Goal: Transaction & Acquisition: Download file/media

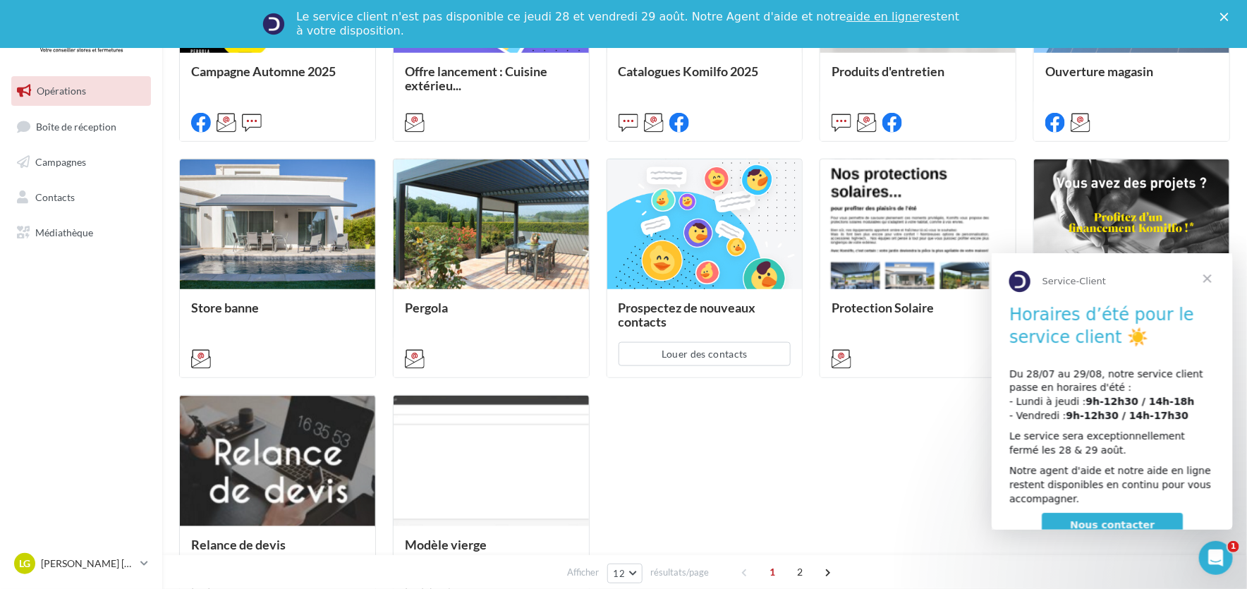
click at [1207, 278] on span "Fermer" at bounding box center [1207, 278] width 51 height 51
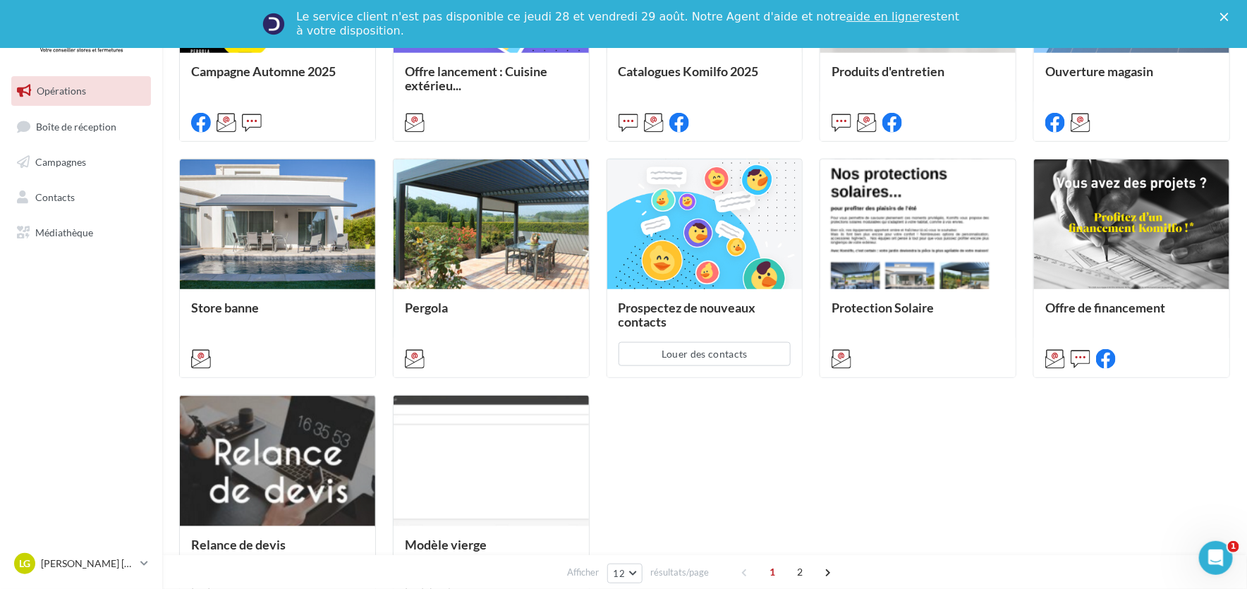
click at [912, 514] on div "Campagne Automne 2025 Un campagne de prospection du 12 septembre au 4 octobre 2…" at bounding box center [704, 268] width 1051 height 693
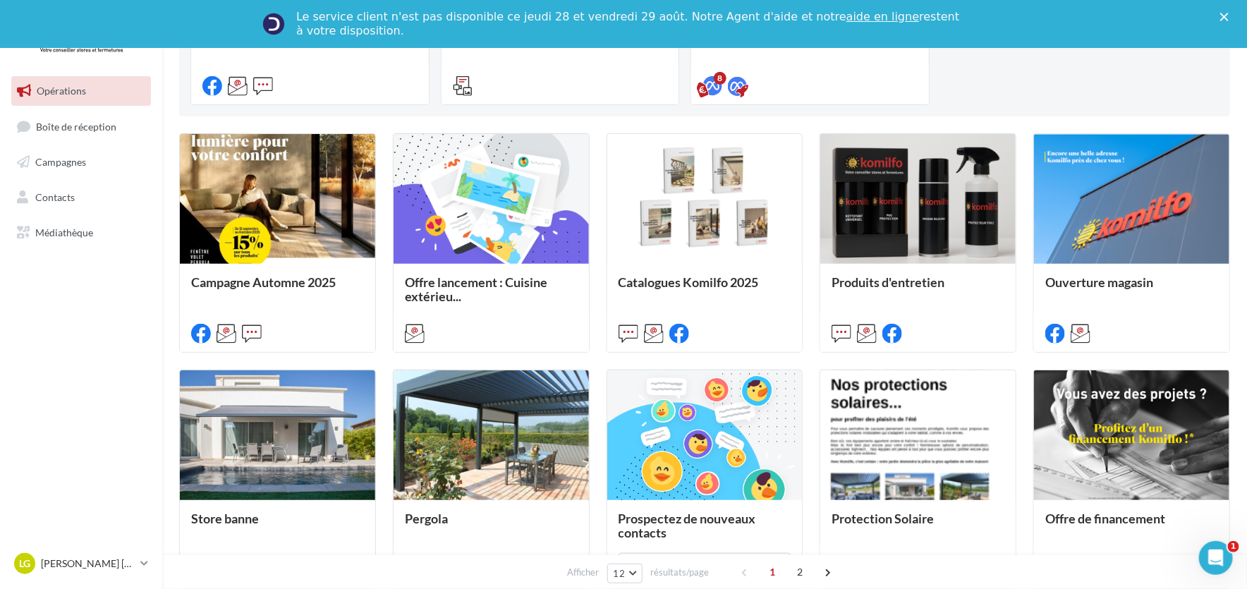
scroll to position [282, 0]
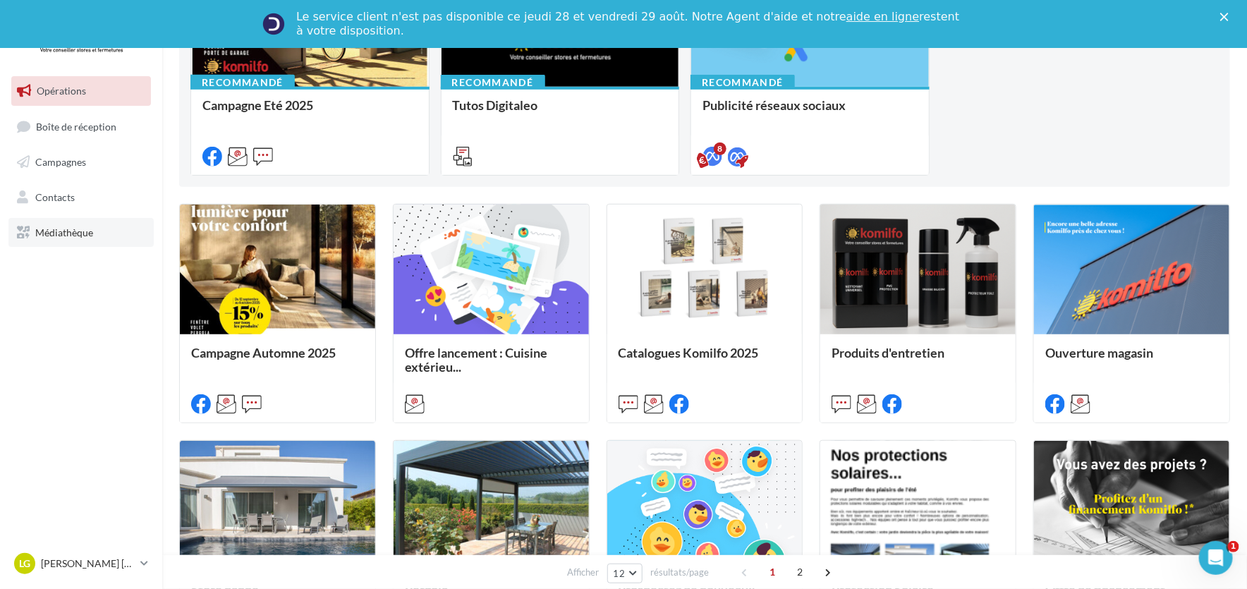
click at [43, 230] on span "Médiathèque" at bounding box center [64, 232] width 58 height 12
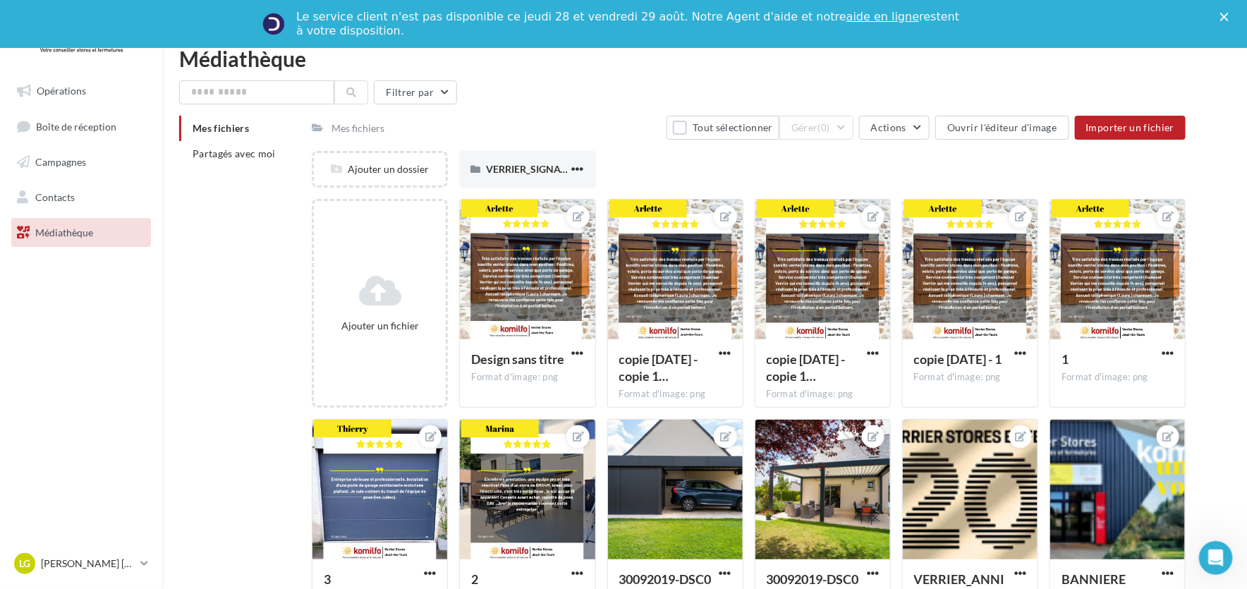
click at [234, 125] on span "Mes fichiers" at bounding box center [221, 128] width 56 height 12
click at [236, 157] on span "Partagés avec moi" at bounding box center [234, 153] width 83 height 12
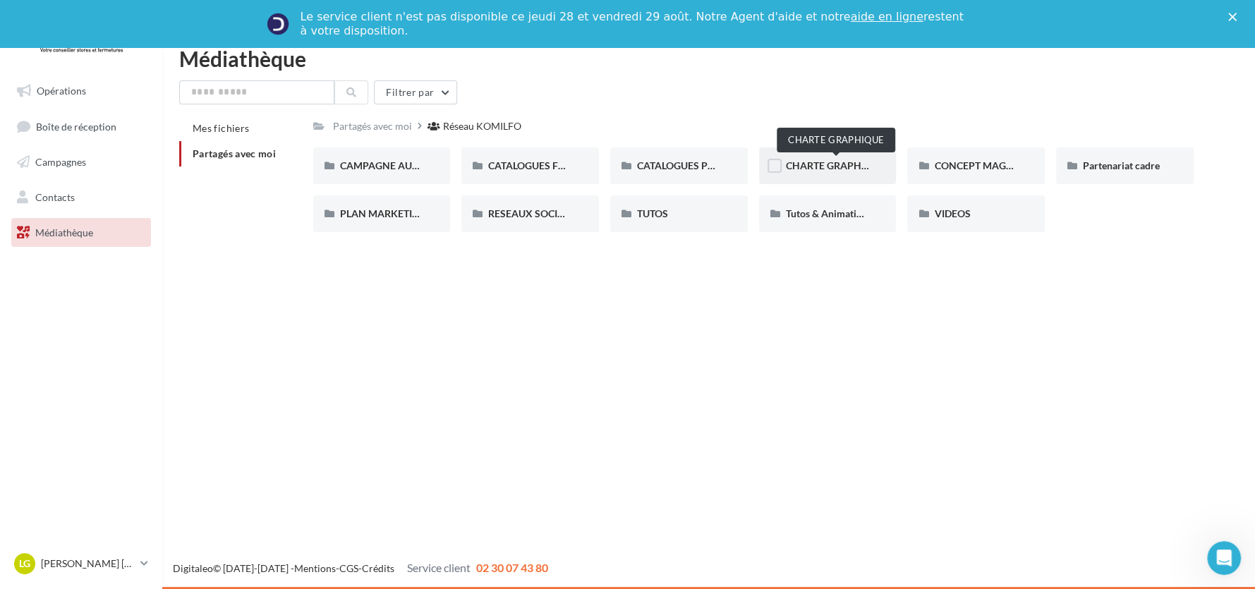
click at [847, 170] on span "CHARTE GRAPHIQUE" at bounding box center [835, 165] width 99 height 12
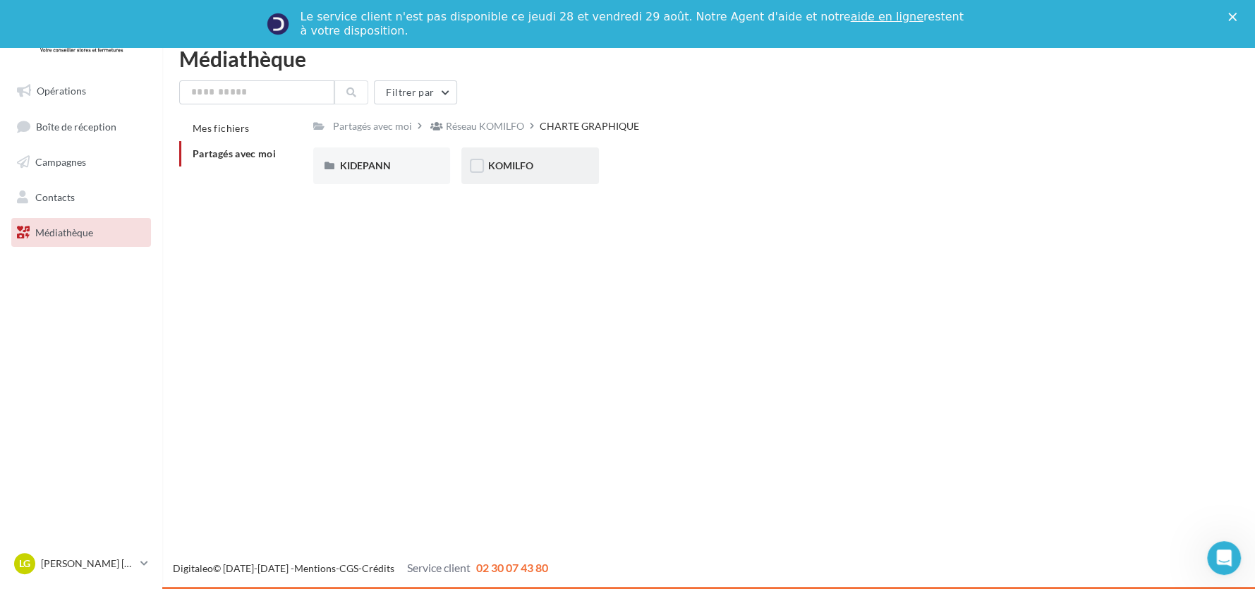
click at [531, 169] on span "KOMILFO" at bounding box center [510, 165] width 45 height 12
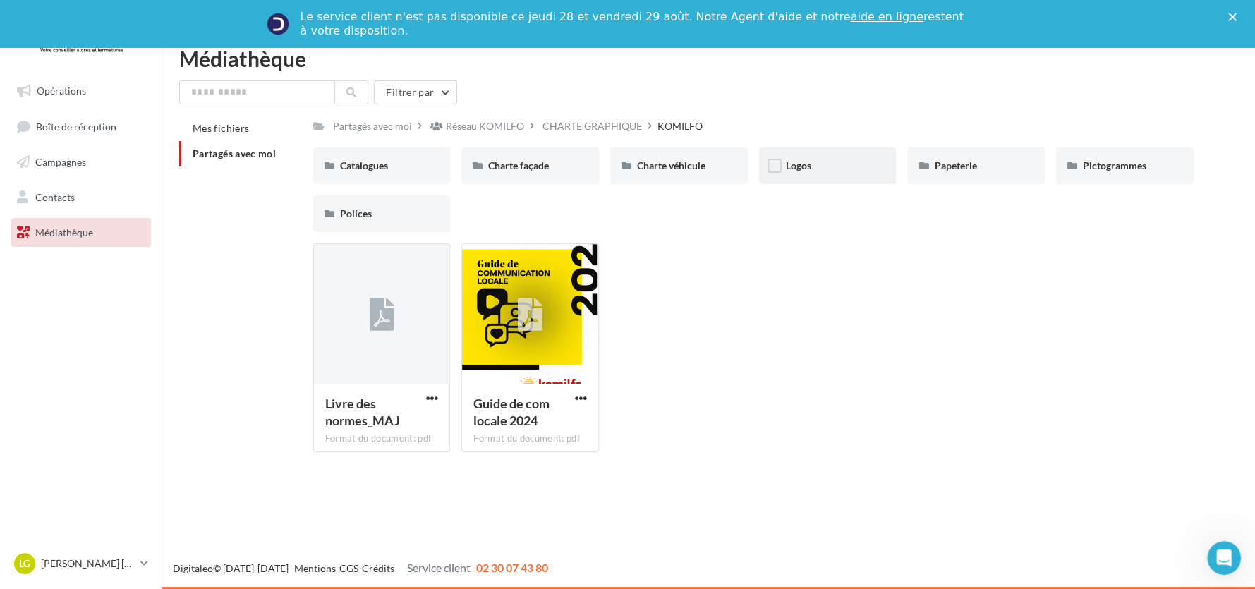
click at [801, 169] on span "Logos" at bounding box center [798, 165] width 25 height 12
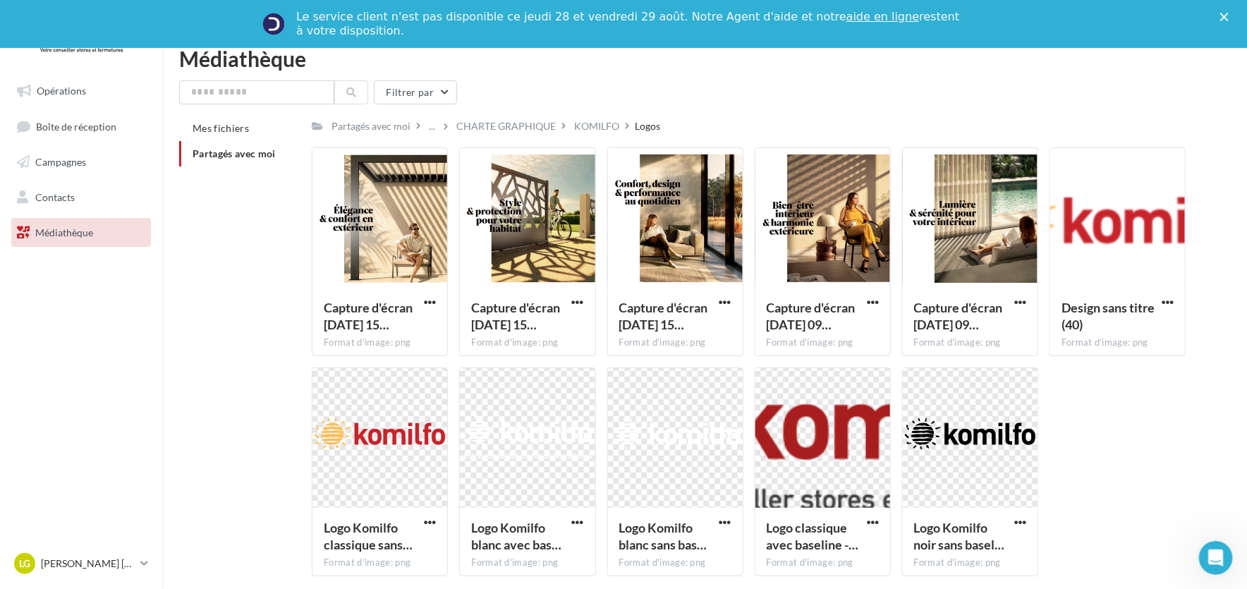
scroll to position [59, 0]
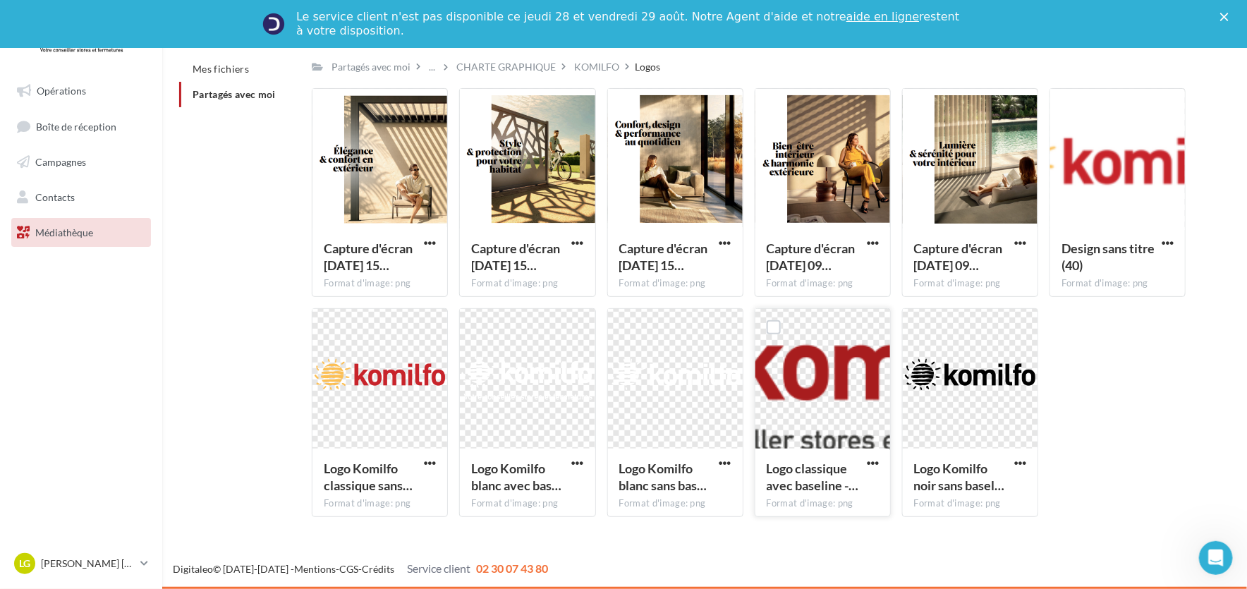
click at [884, 458] on div "Logo classique avec baseline -… Format d'image: png" at bounding box center [823, 482] width 135 height 66
click at [878, 457] on span "button" at bounding box center [873, 463] width 12 height 12
click at [848, 488] on button "Télécharger" at bounding box center [811, 491] width 141 height 37
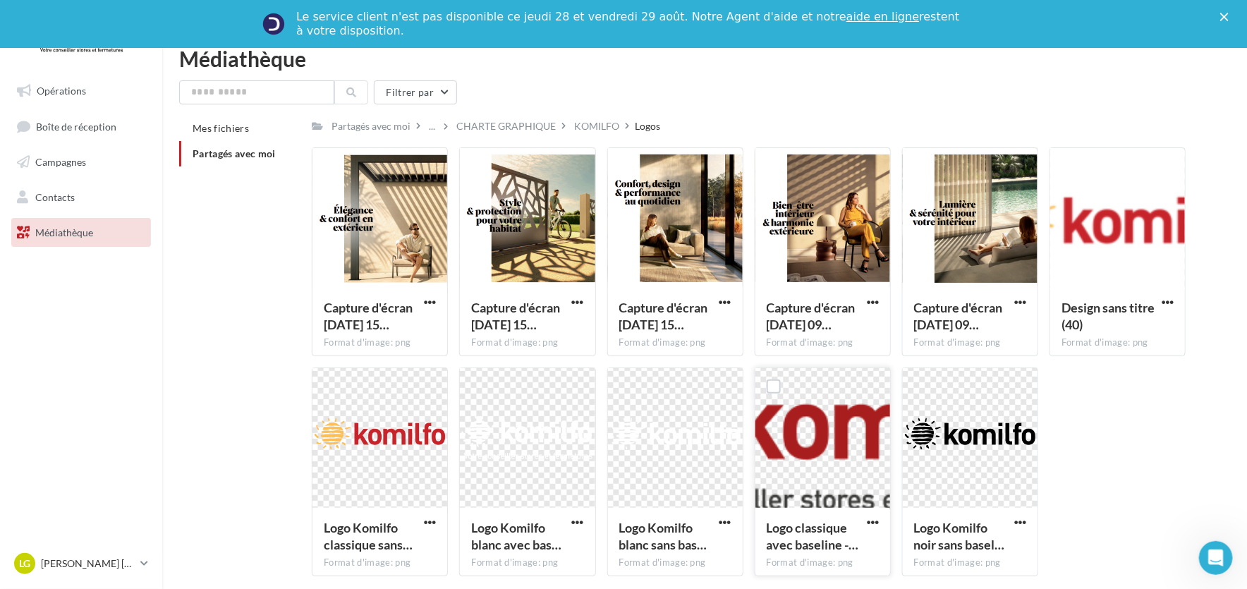
click at [75, 235] on span "Médiathèque" at bounding box center [64, 232] width 58 height 12
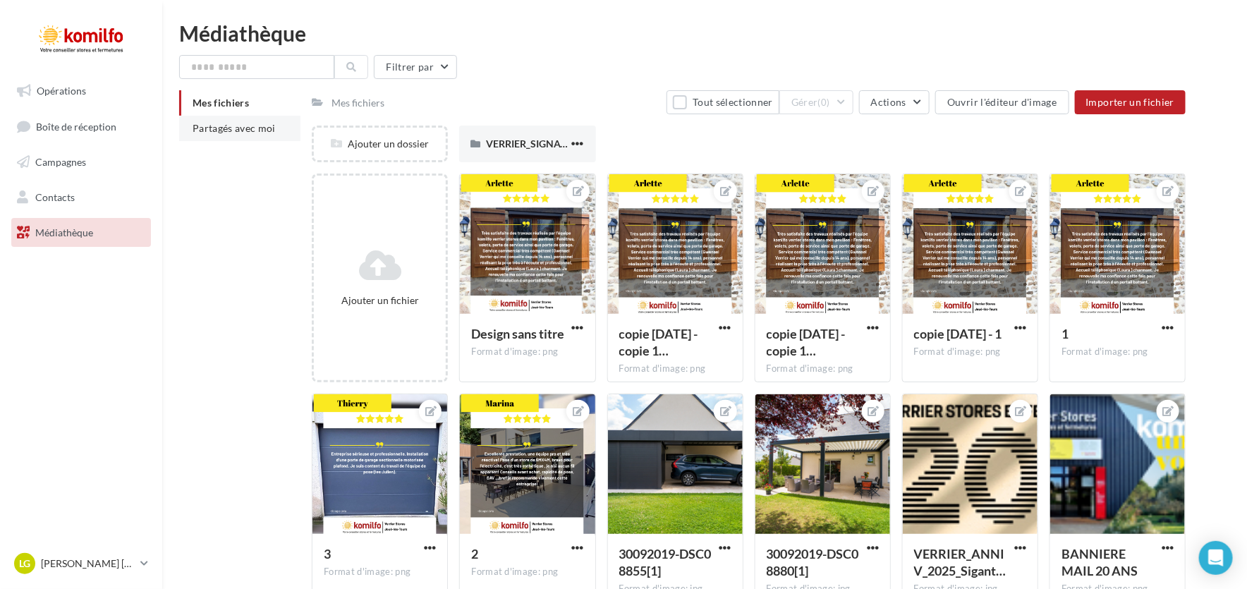
click at [217, 123] on span "Partagés avec moi" at bounding box center [234, 128] width 83 height 12
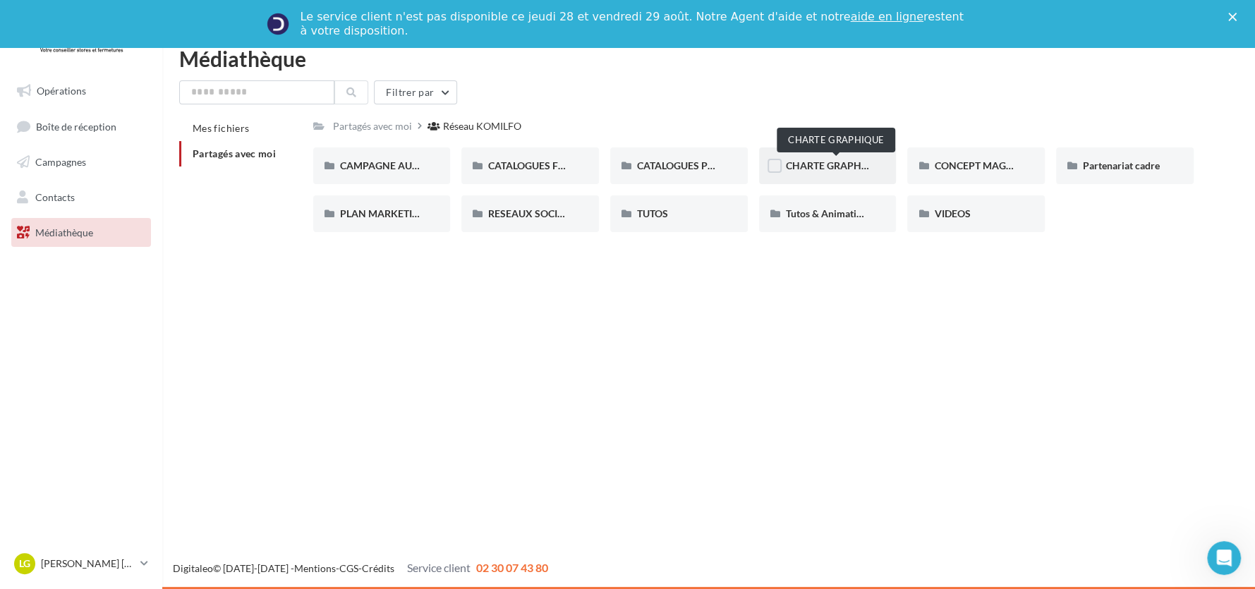
click at [832, 166] on span "CHARTE GRAPHIQUE" at bounding box center [835, 165] width 99 height 12
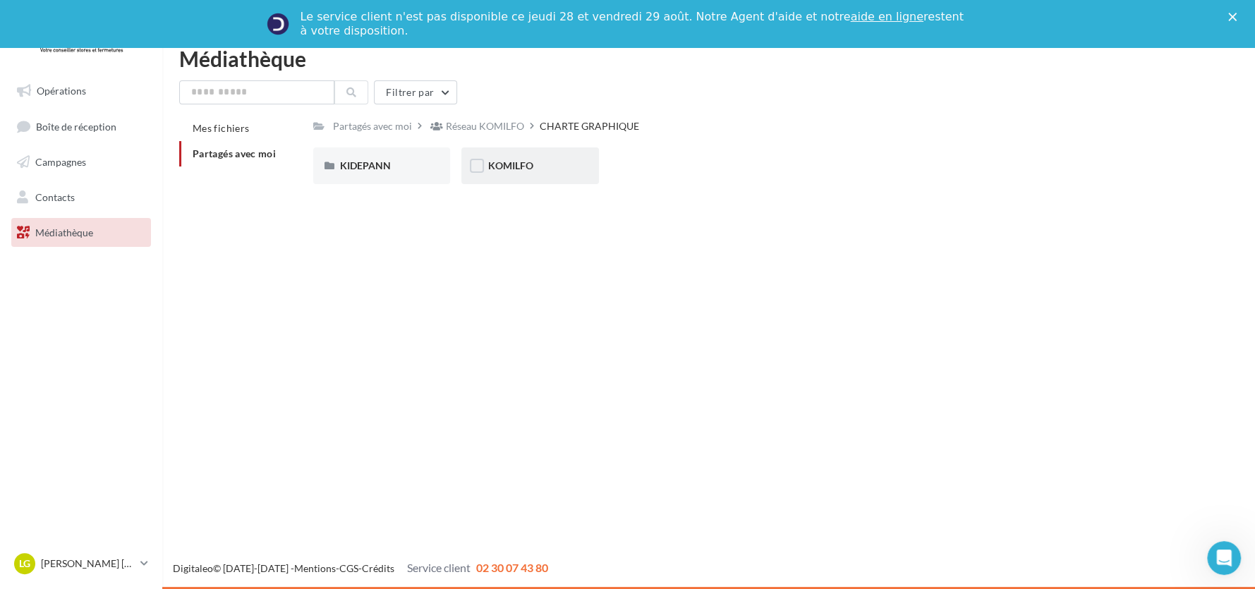
click at [544, 174] on div "KOMILFO" at bounding box center [530, 165] width 138 height 37
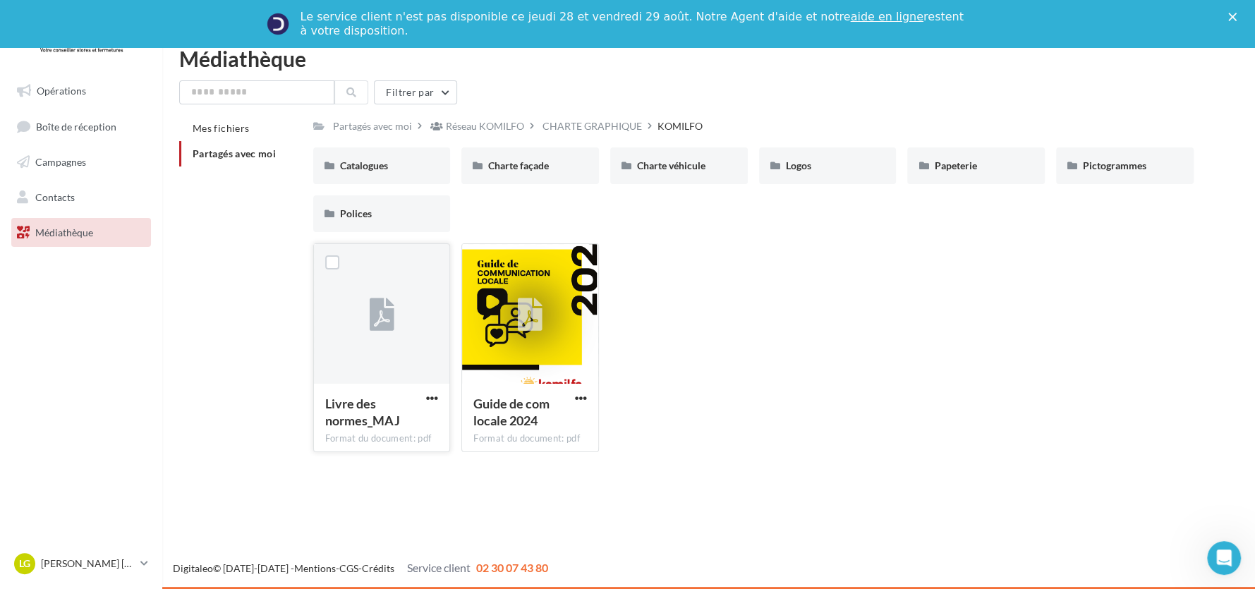
click at [423, 327] on div at bounding box center [382, 314] width 136 height 141
click at [389, 327] on icon at bounding box center [381, 315] width 25 height 32
click at [428, 395] on span "button" at bounding box center [432, 398] width 12 height 12
click at [408, 413] on button "Télécharger" at bounding box center [370, 426] width 141 height 37
